Goal: Task Accomplishment & Management: Complete application form

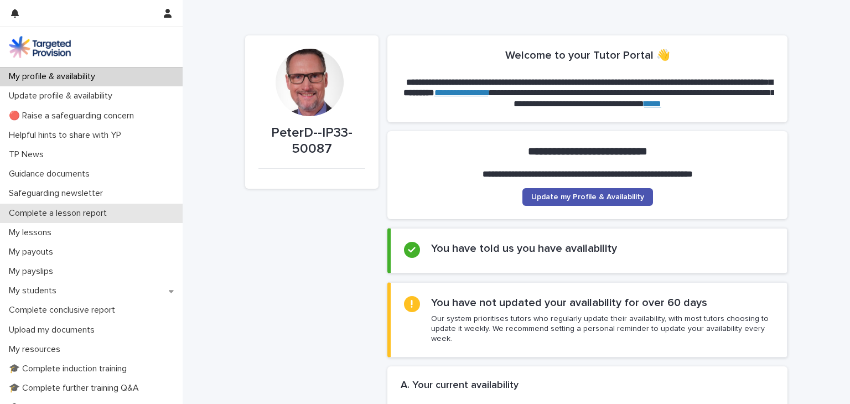
click at [48, 215] on p "Complete a lesson report" at bounding box center [59, 213] width 111 height 11
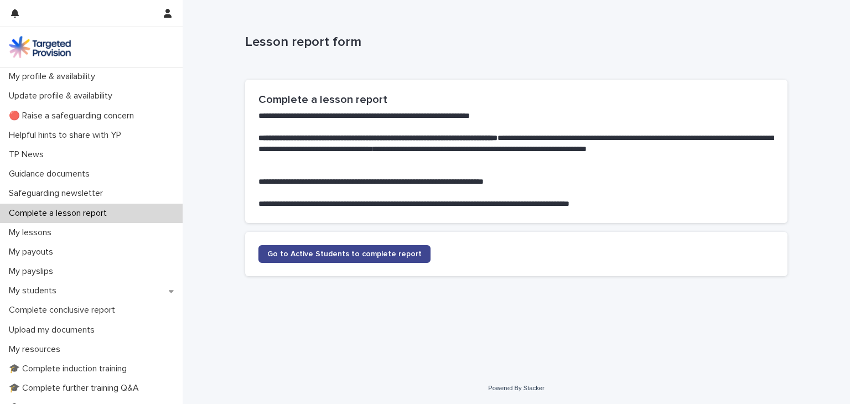
click at [296, 252] on span "Go to Active Students to complete report" at bounding box center [344, 254] width 154 height 8
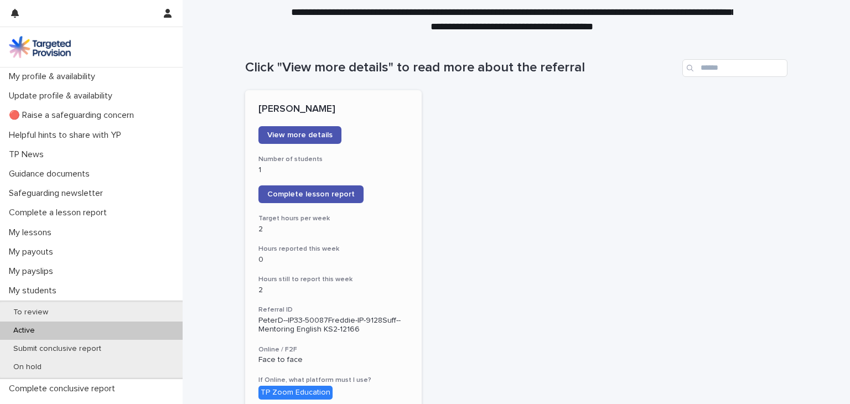
scroll to position [75, 0]
click at [303, 197] on span "Complete lesson report" at bounding box center [310, 194] width 87 height 8
click at [291, 195] on span "Complete lesson report" at bounding box center [310, 194] width 87 height 8
